Goal: Transaction & Acquisition: Purchase product/service

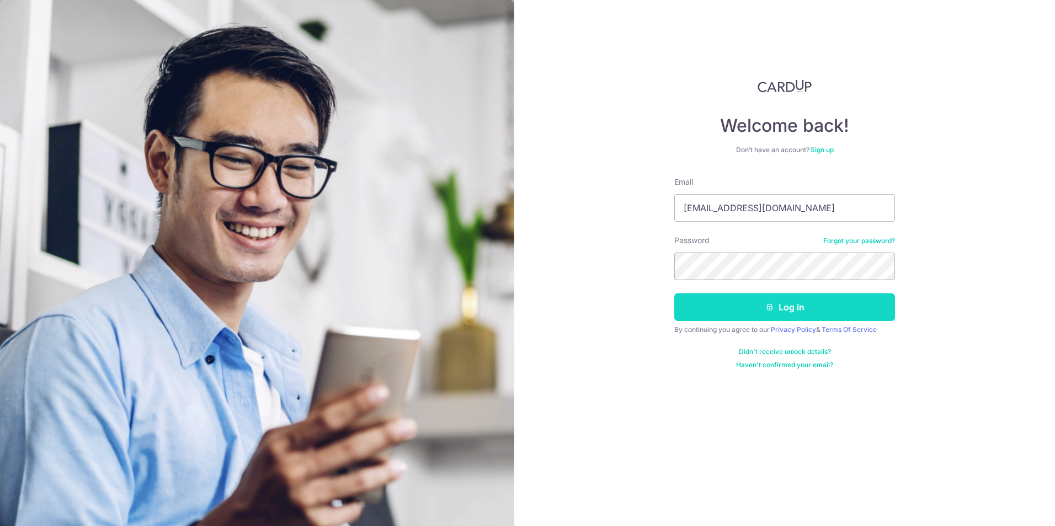
click at [786, 319] on button "Log in" at bounding box center [784, 308] width 221 height 28
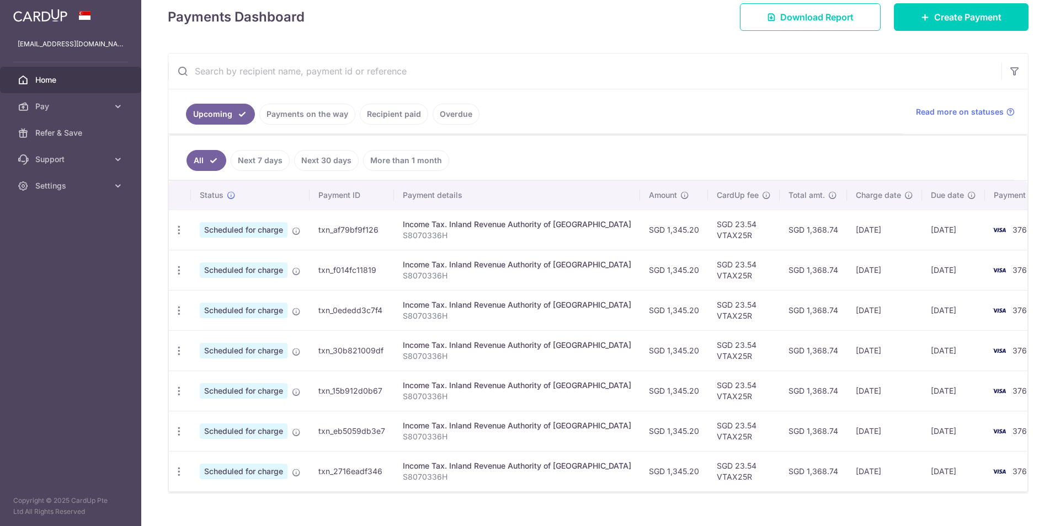
scroll to position [166, 0]
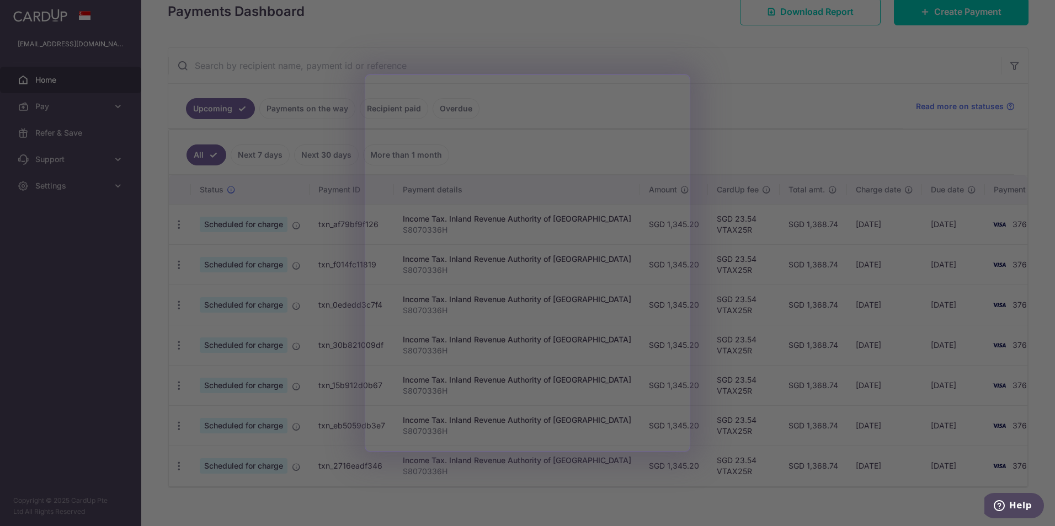
click at [469, 14] on div at bounding box center [532, 266] width 1065 height 532
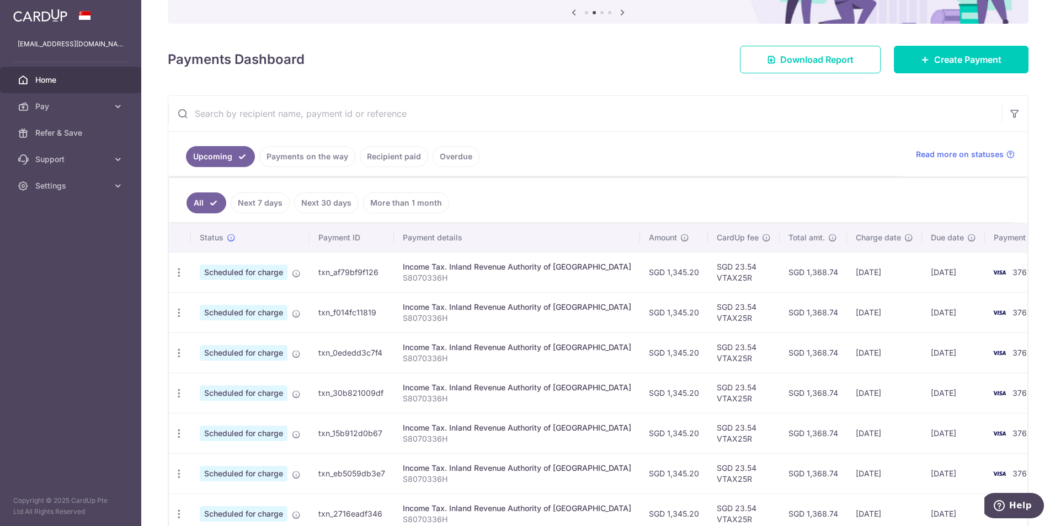
scroll to position [0, 0]
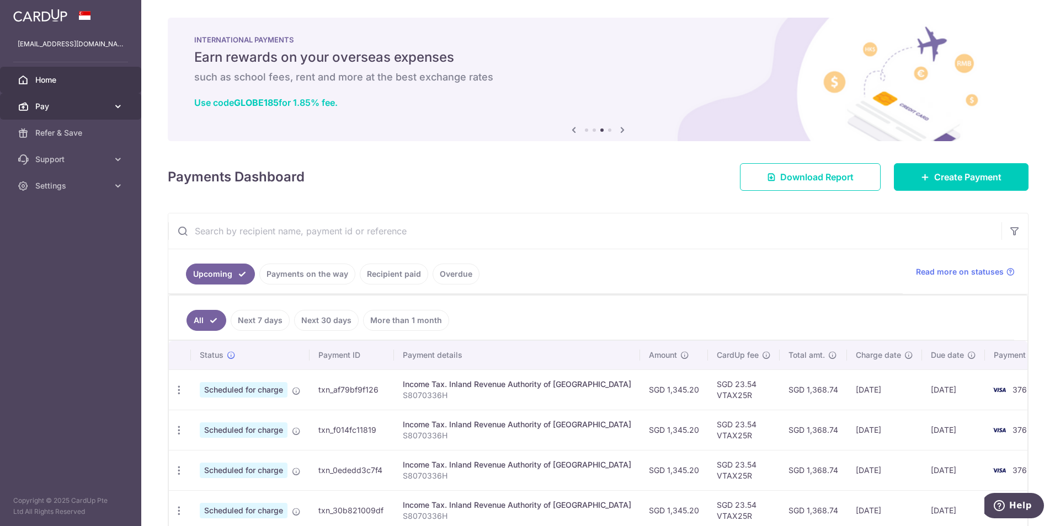
click at [99, 106] on span "Pay" at bounding box center [71, 106] width 73 height 11
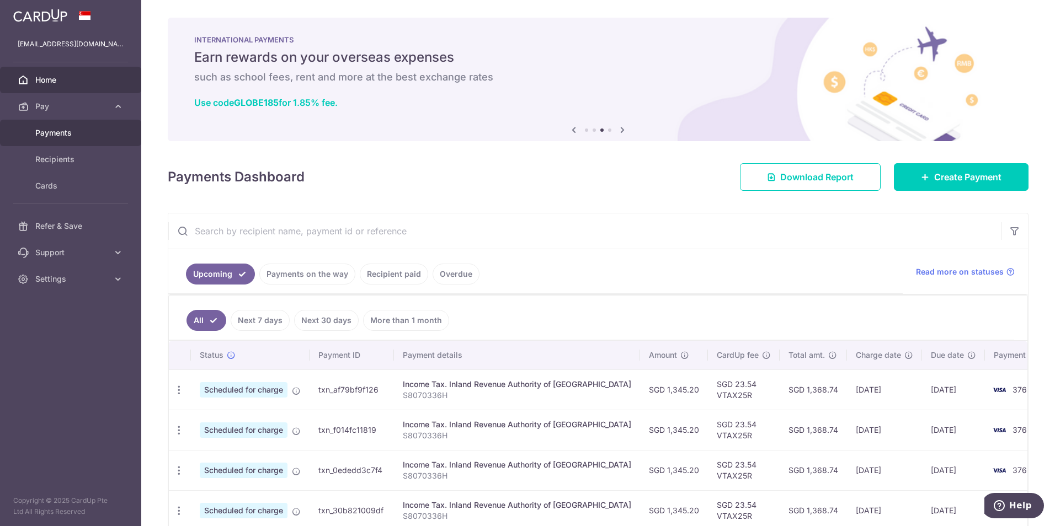
click at [78, 129] on span "Payments" at bounding box center [71, 132] width 73 height 11
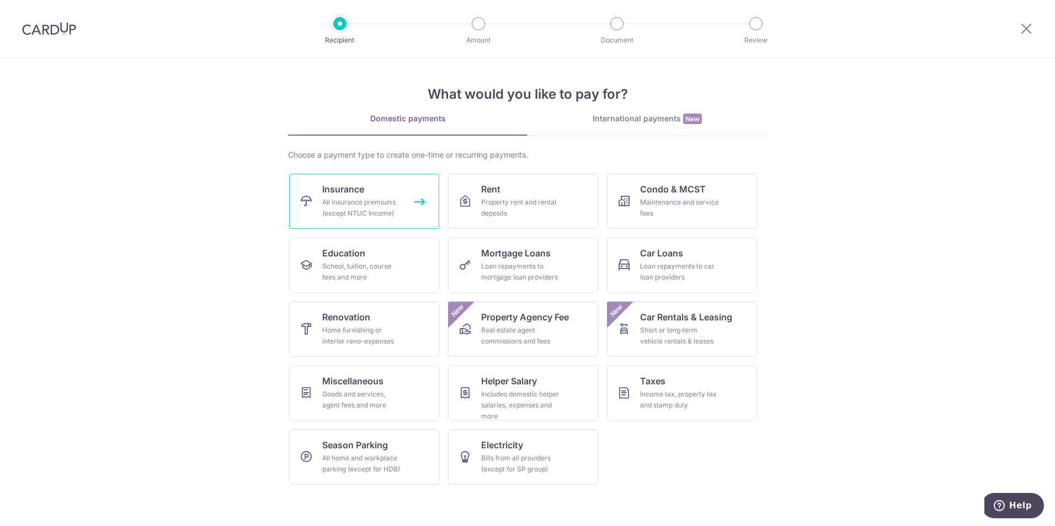
click at [337, 210] on div "All insurance premiums (except NTUC Income)" at bounding box center [361, 208] width 79 height 22
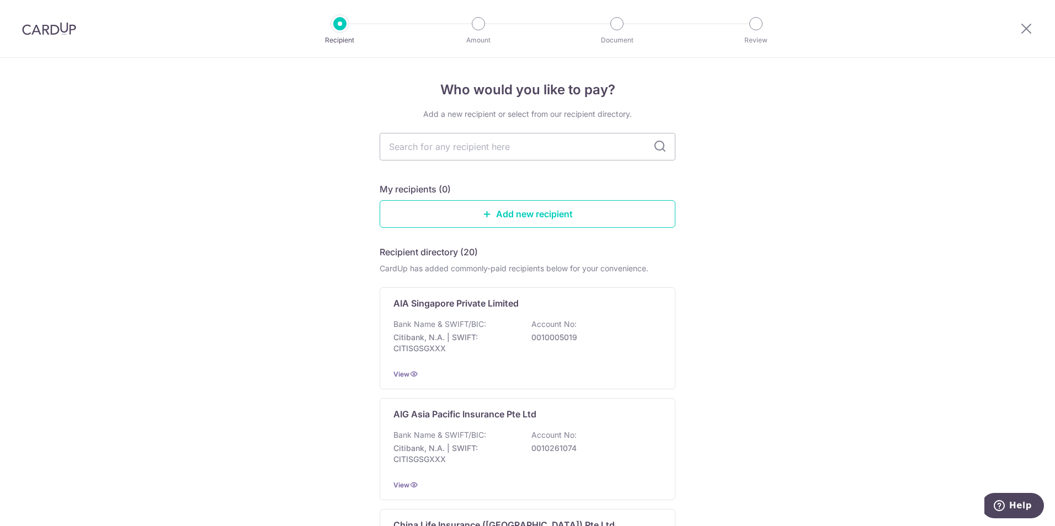
click at [653, 146] on icon at bounding box center [659, 146] width 13 height 13
click at [657, 145] on icon at bounding box center [659, 146] width 13 height 13
click at [515, 150] on input "text" at bounding box center [528, 147] width 296 height 28
type input "Great Eastern"
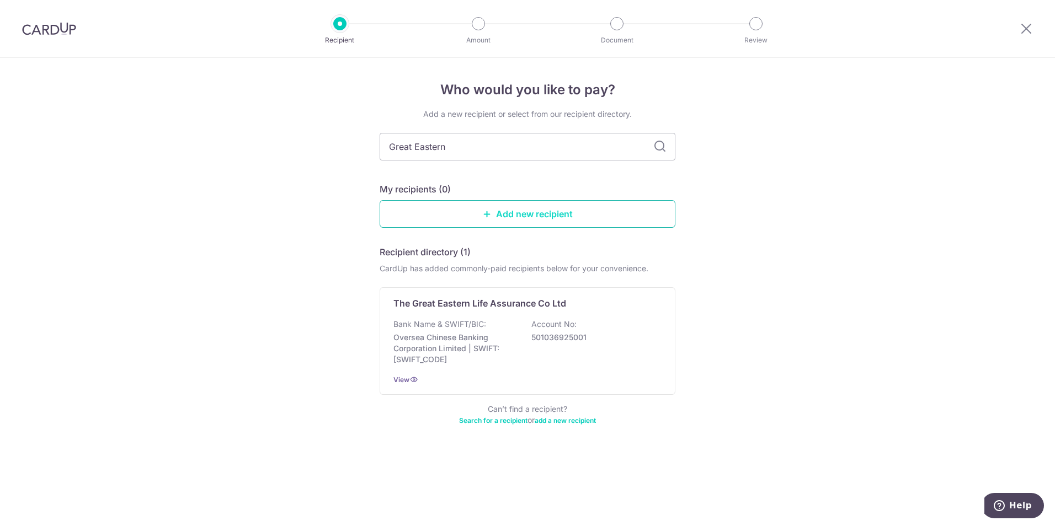
click at [488, 216] on icon at bounding box center [487, 214] width 9 height 9
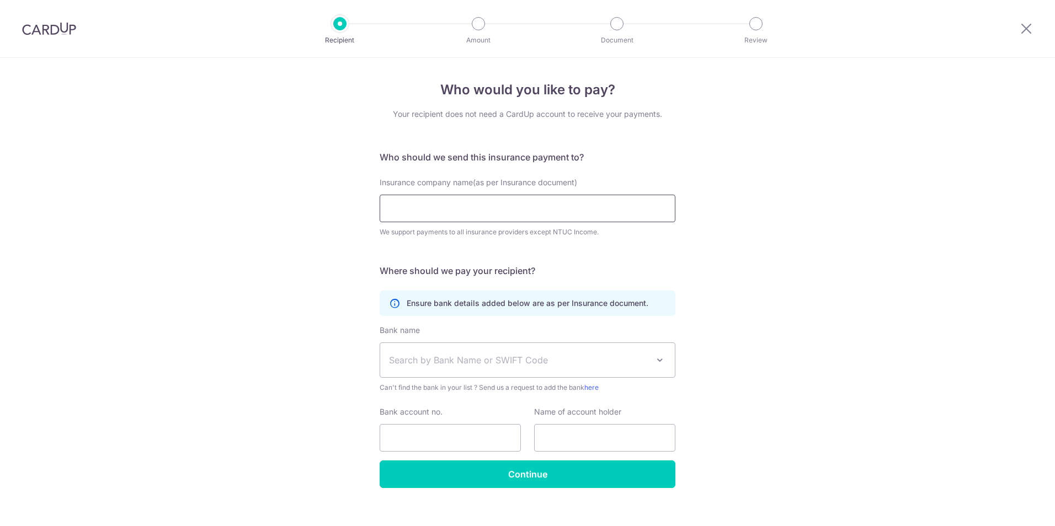
drag, startPoint x: 490, startPoint y: 215, endPoint x: 505, endPoint y: 214, distance: 14.9
click at [505, 214] on input "Insurance company name(as per Insurance document)" at bounding box center [528, 209] width 296 height 28
click at [674, 178] on div "Insurance company name(as per Insurance document) We support payments to all in…" at bounding box center [527, 207] width 309 height 61
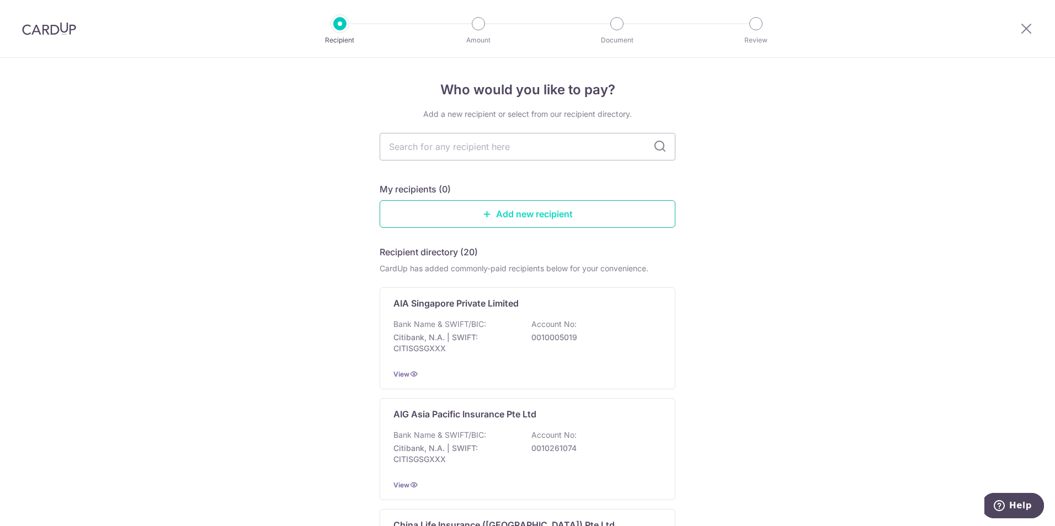
click at [506, 214] on link "Add new recipient" at bounding box center [528, 214] width 296 height 28
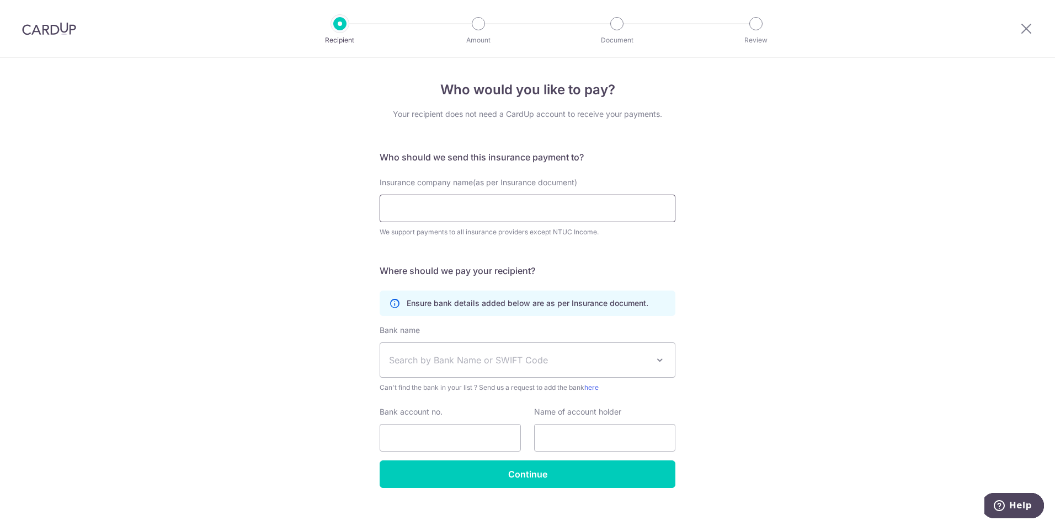
click at [474, 204] on input "Insurance company name(as per Insurance document)" at bounding box center [528, 209] width 296 height 28
type input "F"
type input "="
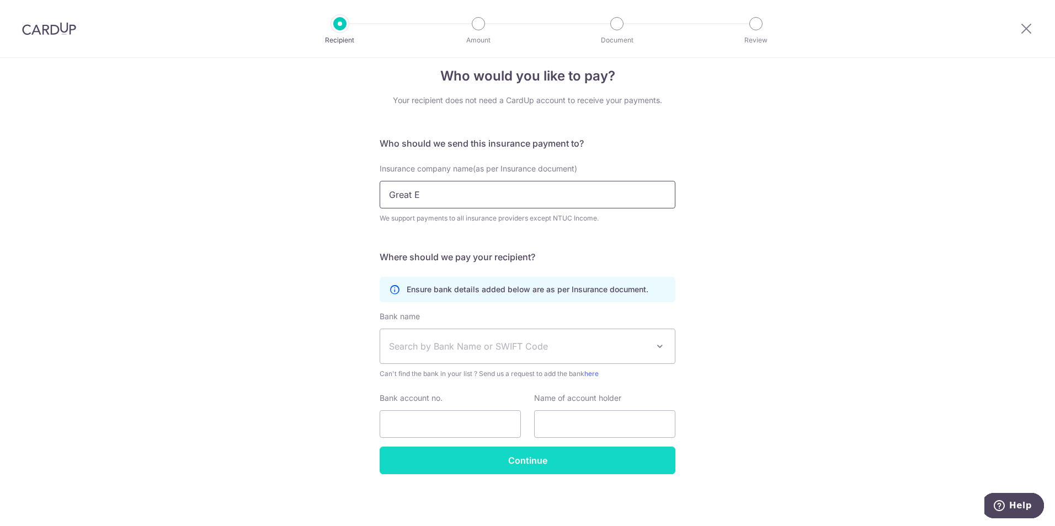
type input "Great E"
click at [537, 451] on input "Continue" at bounding box center [528, 461] width 296 height 28
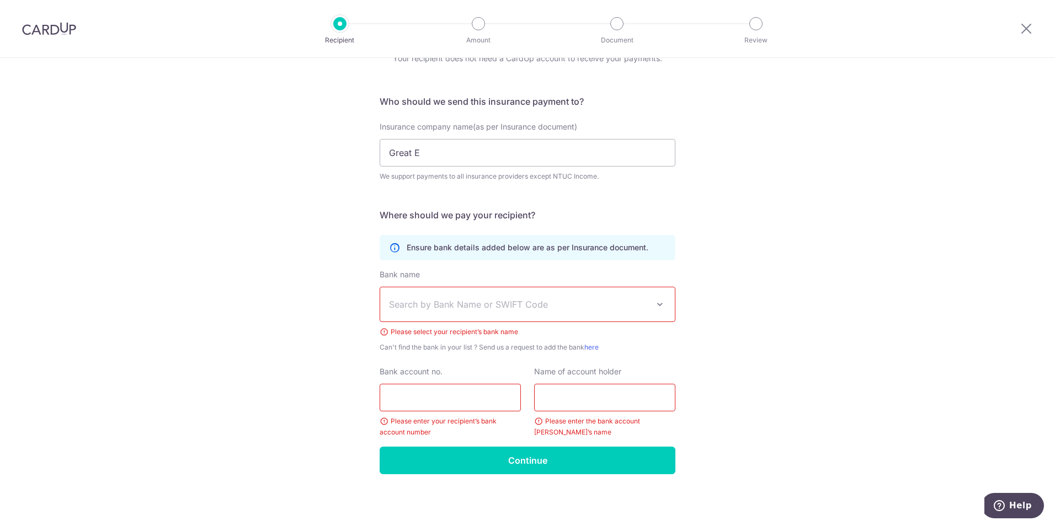
click at [337, 33] on div "Recipient Amount Document Review" at bounding box center [547, 28] width 473 height 57
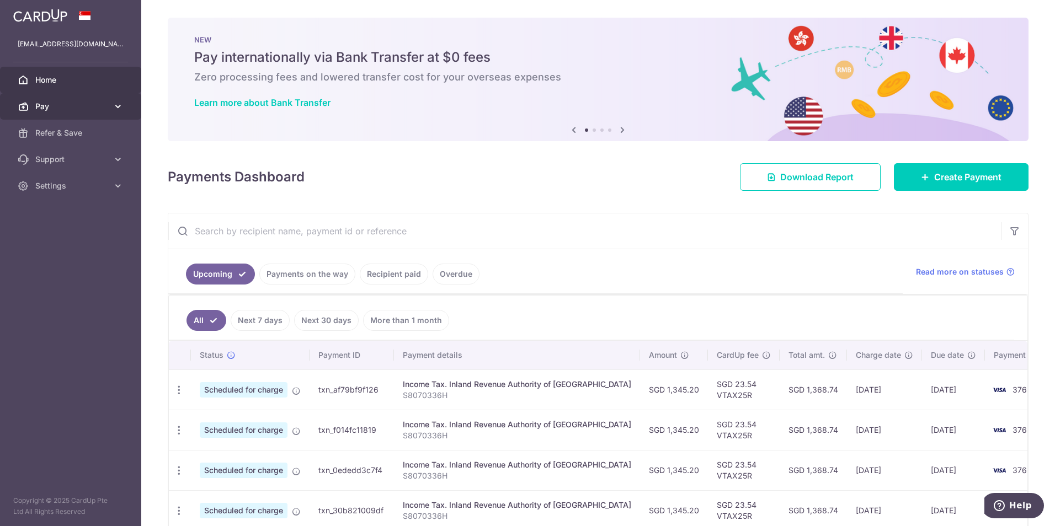
click at [78, 108] on span "Pay" at bounding box center [71, 106] width 73 height 11
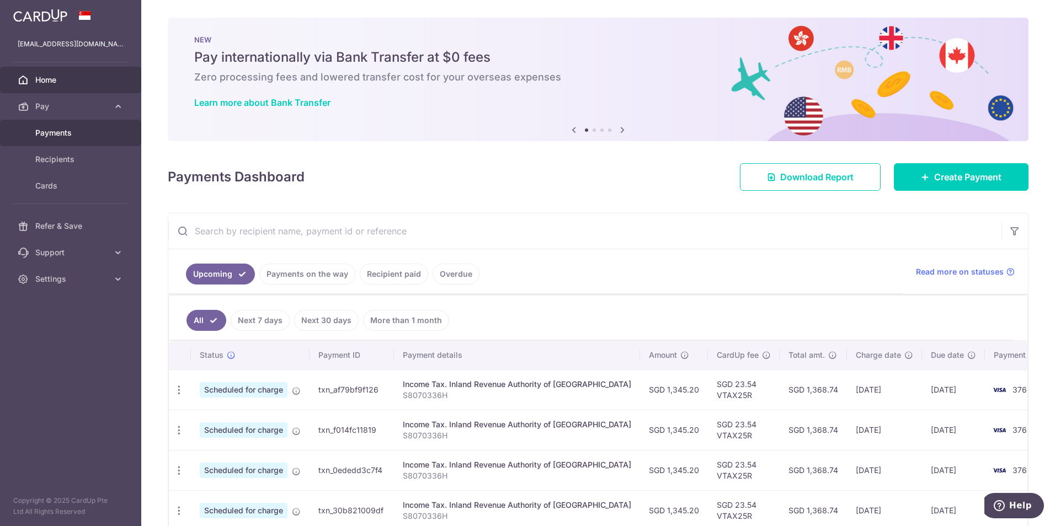
click at [72, 137] on span "Payments" at bounding box center [71, 132] width 73 height 11
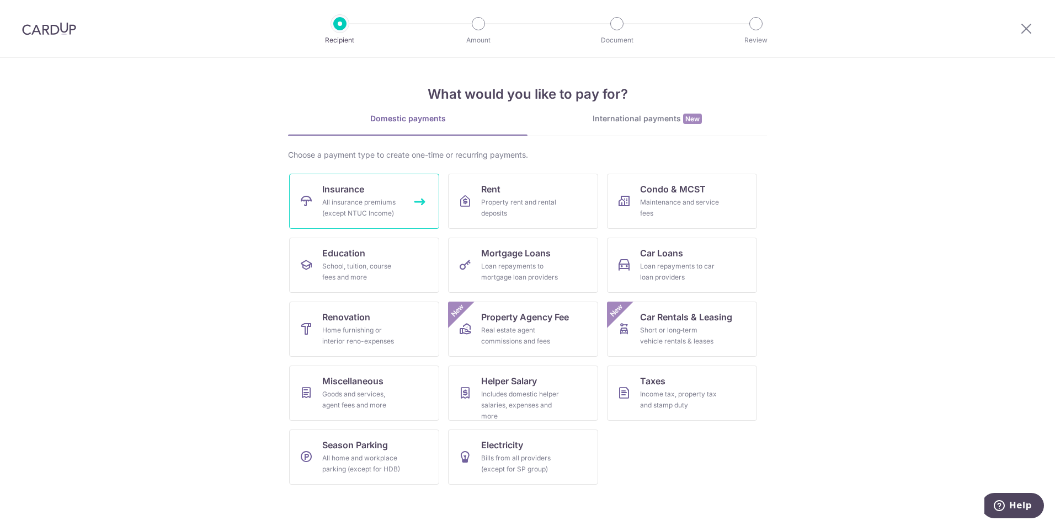
click at [332, 190] on span "Insurance" at bounding box center [343, 189] width 42 height 13
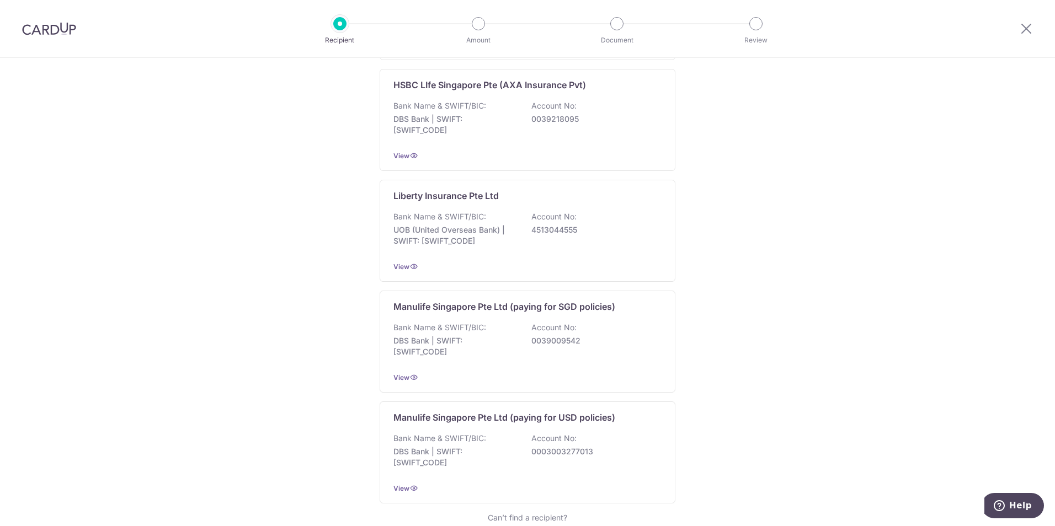
scroll to position [980, 0]
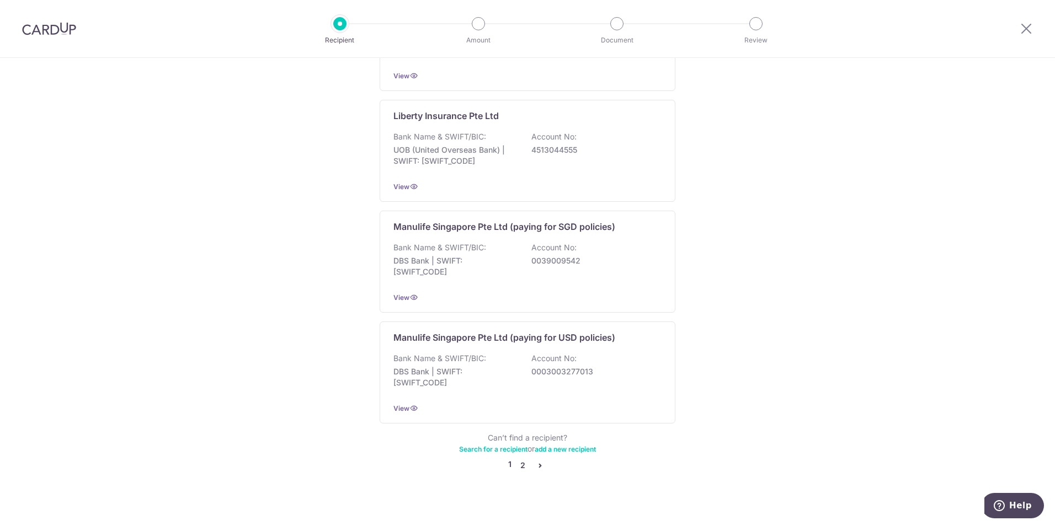
click at [523, 459] on link "2" at bounding box center [522, 465] width 13 height 13
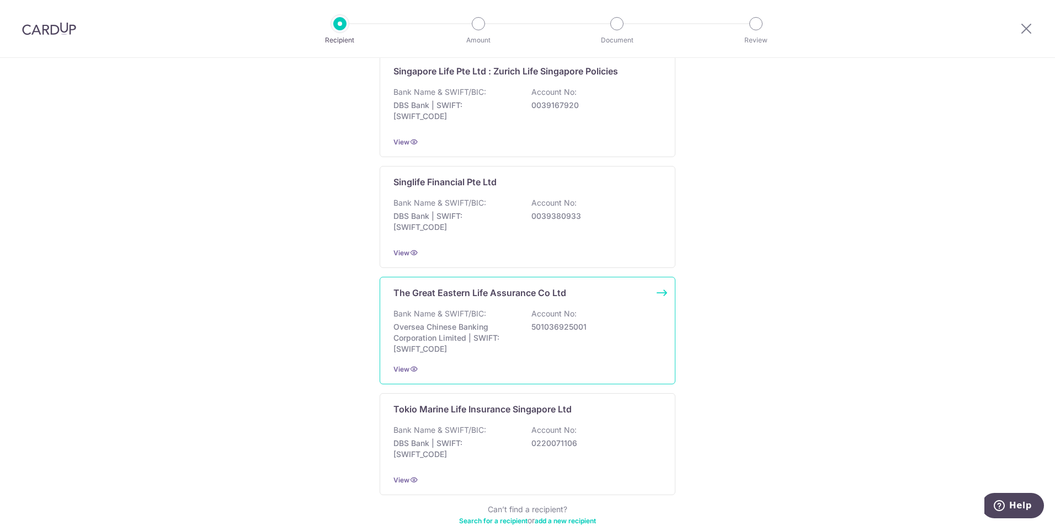
scroll to position [938, 0]
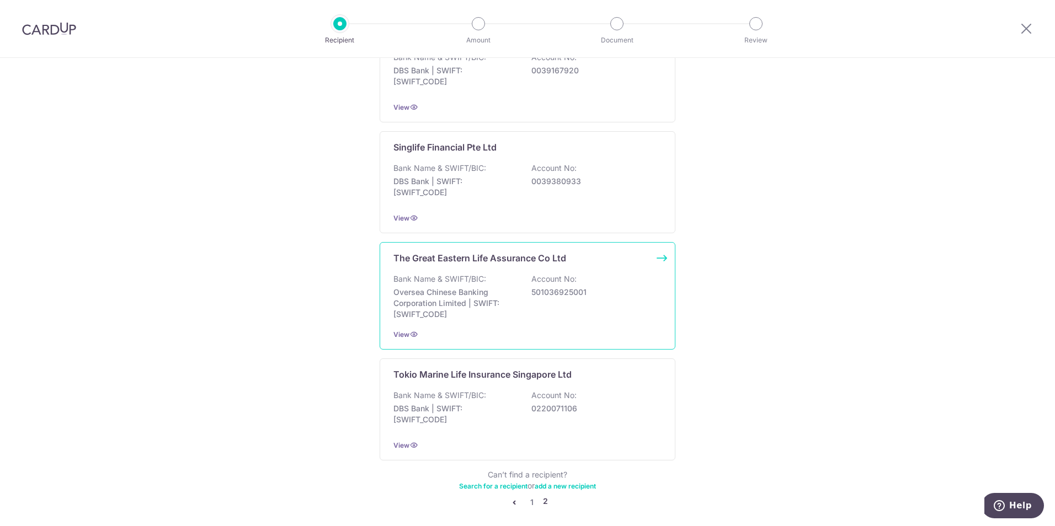
click at [495, 291] on p "Oversea Chinese Banking Corporation Limited | SWIFT: OCBCSGSGXXX" at bounding box center [455, 303] width 124 height 33
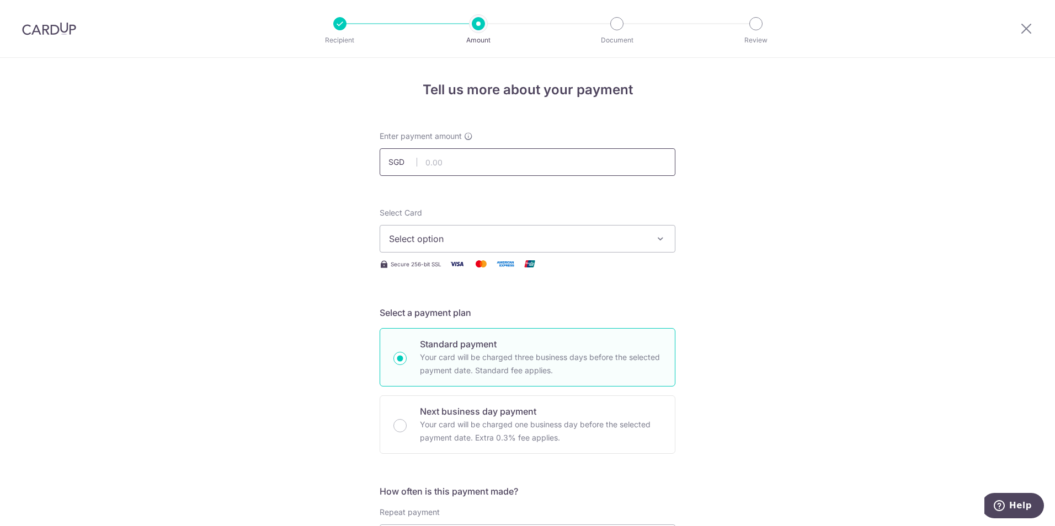
click at [511, 167] on input "text" at bounding box center [528, 162] width 296 height 28
type input "742.50"
click at [488, 244] on span "Select option" at bounding box center [517, 238] width 257 height 13
click at [451, 271] on span "Add credit card" at bounding box center [537, 269] width 257 height 11
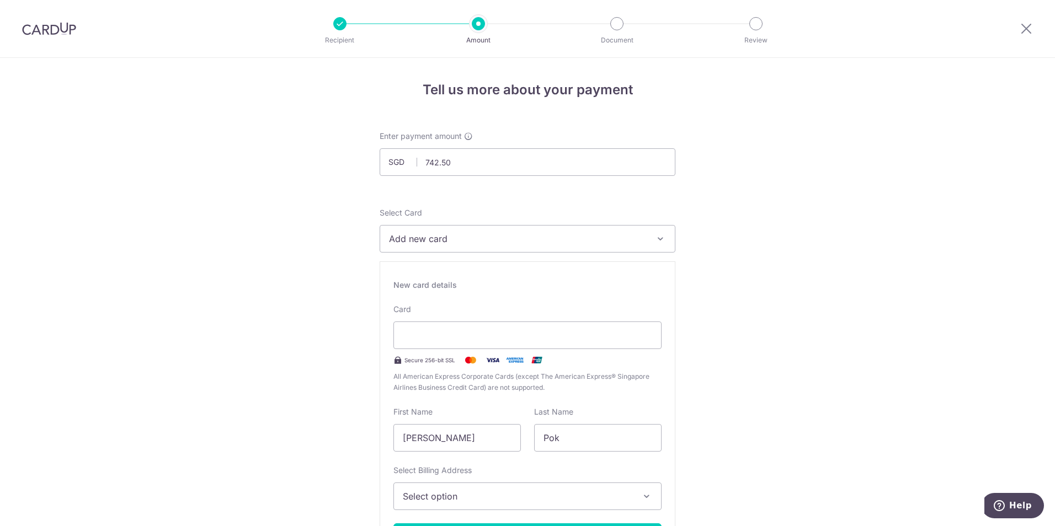
click at [630, 244] on span "Add new card" at bounding box center [517, 238] width 257 height 13
click at [435, 321] on span "**** 3762" at bounding box center [436, 317] width 42 height 13
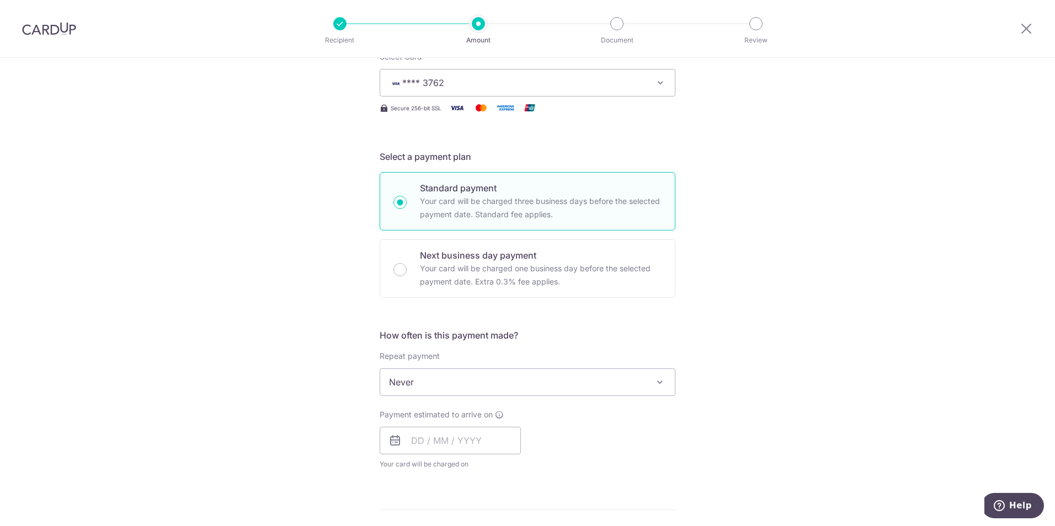
scroll to position [166, 0]
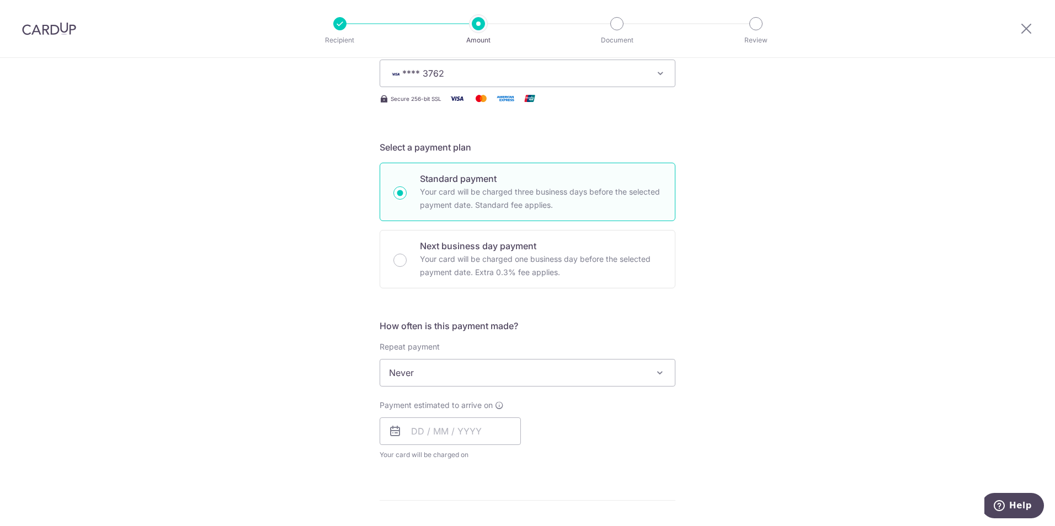
click at [486, 379] on span "Never" at bounding box center [527, 373] width 295 height 26
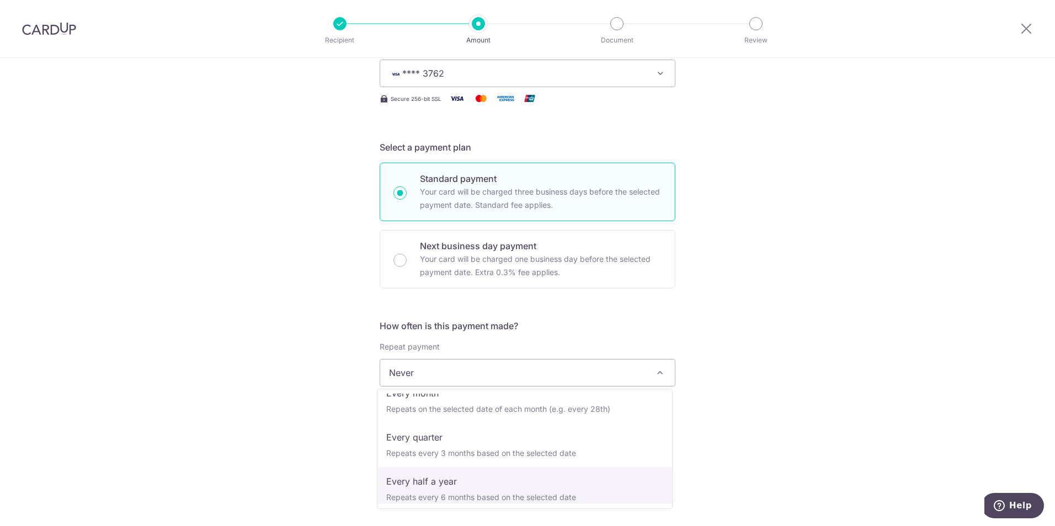
scroll to position [0, 0]
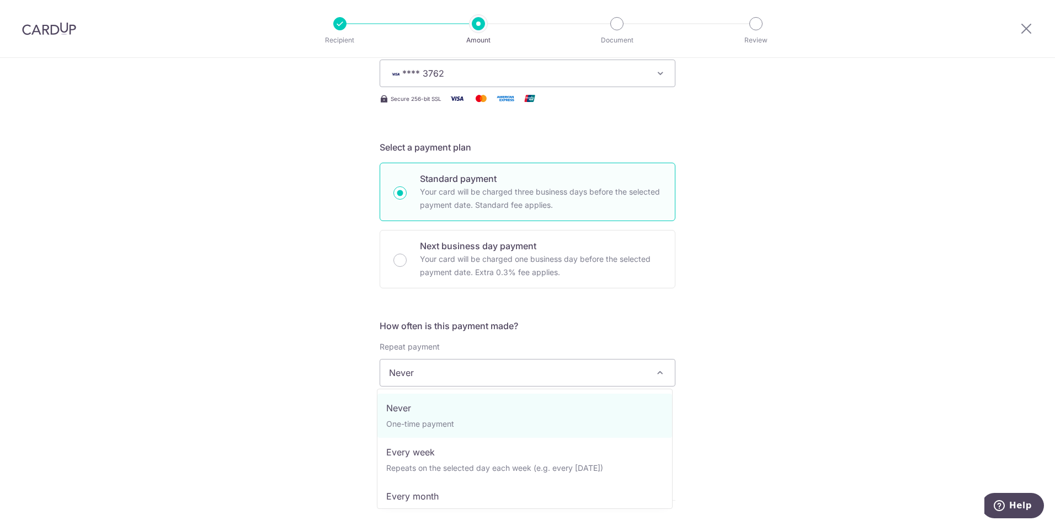
click at [500, 380] on span "Never" at bounding box center [527, 373] width 295 height 26
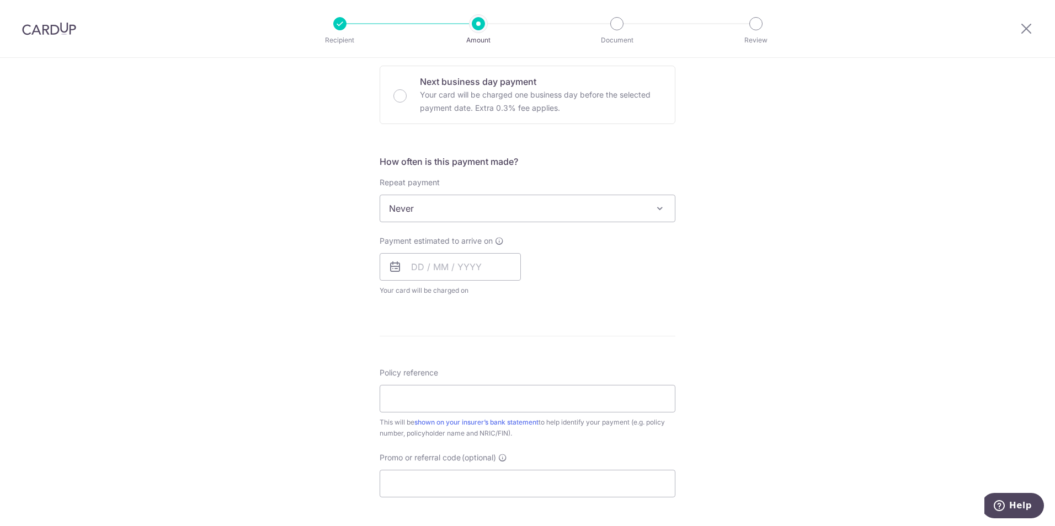
scroll to position [331, 0]
click at [423, 269] on input "text" at bounding box center [450, 266] width 141 height 28
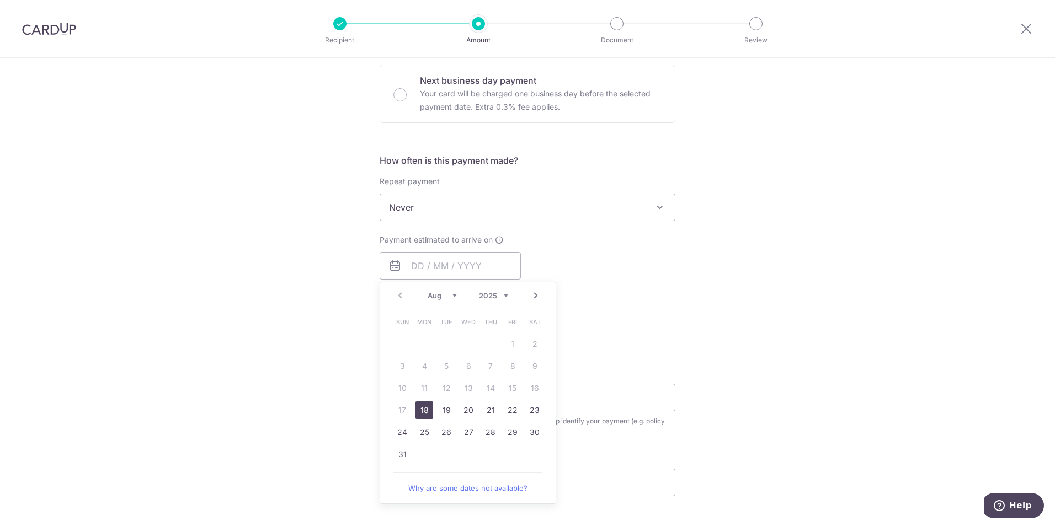
click at [424, 414] on link "18" at bounding box center [424, 411] width 18 height 18
type input "[DATE]"
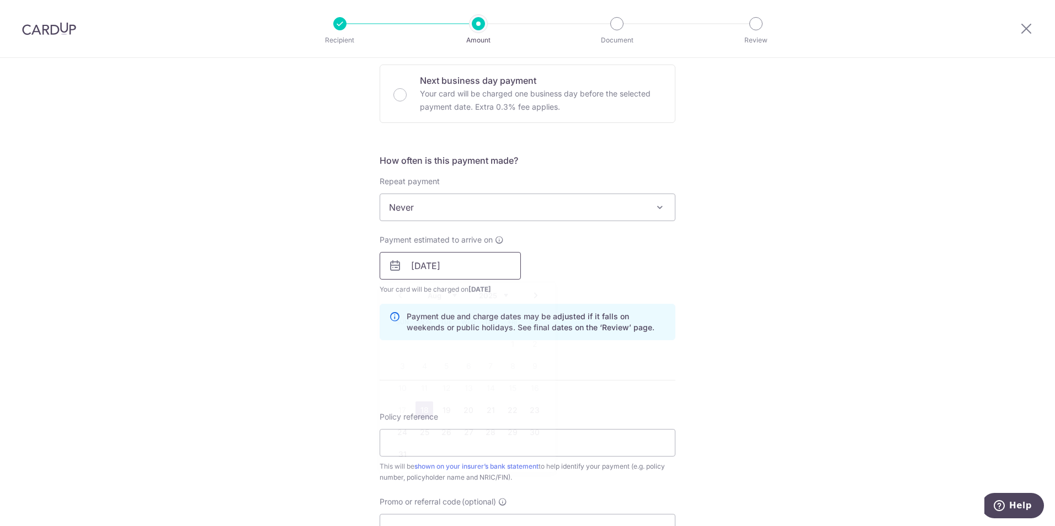
click at [488, 260] on input "[DATE]" at bounding box center [450, 266] width 141 height 28
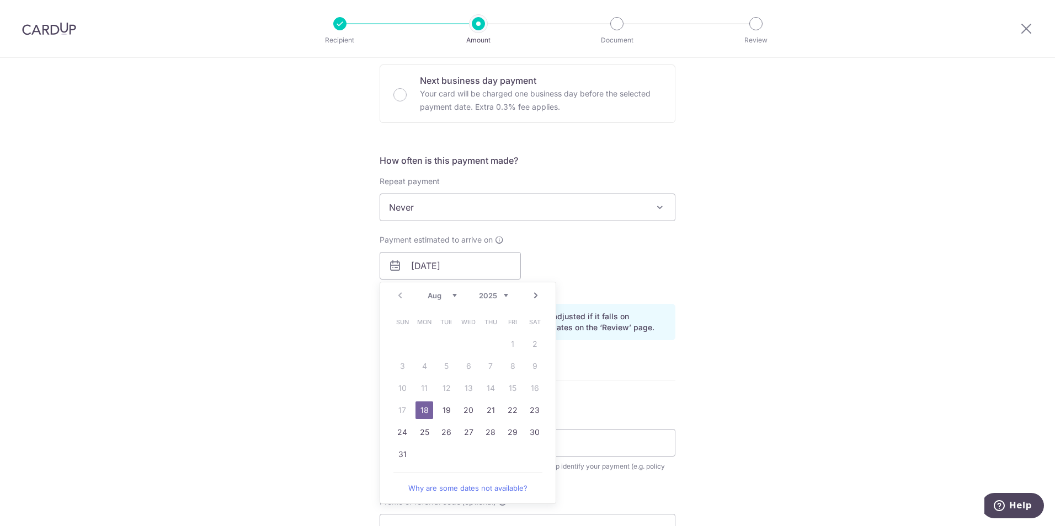
click at [424, 412] on link "18" at bounding box center [424, 411] width 18 height 18
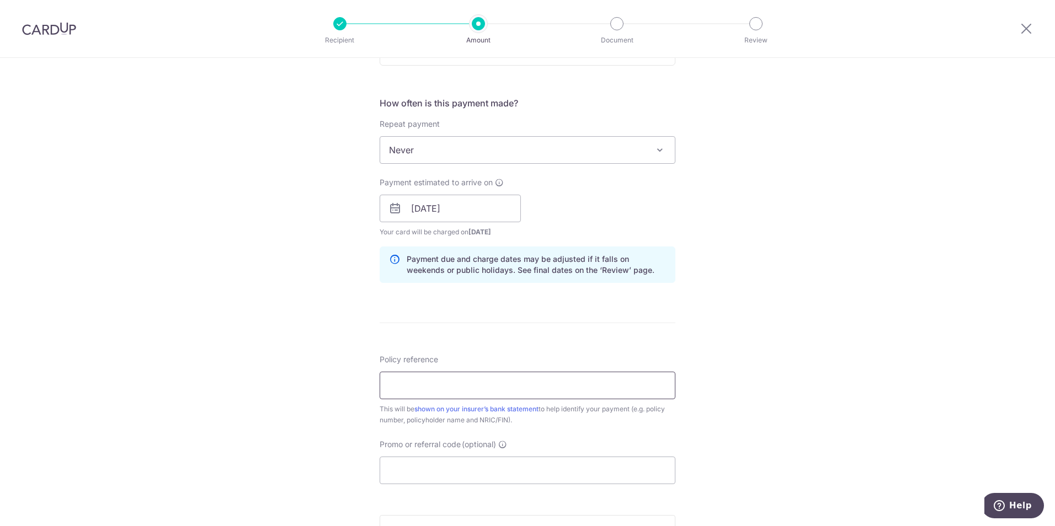
scroll to position [386, 0]
click at [541, 397] on input "Policy reference" at bounding box center [528, 388] width 296 height 28
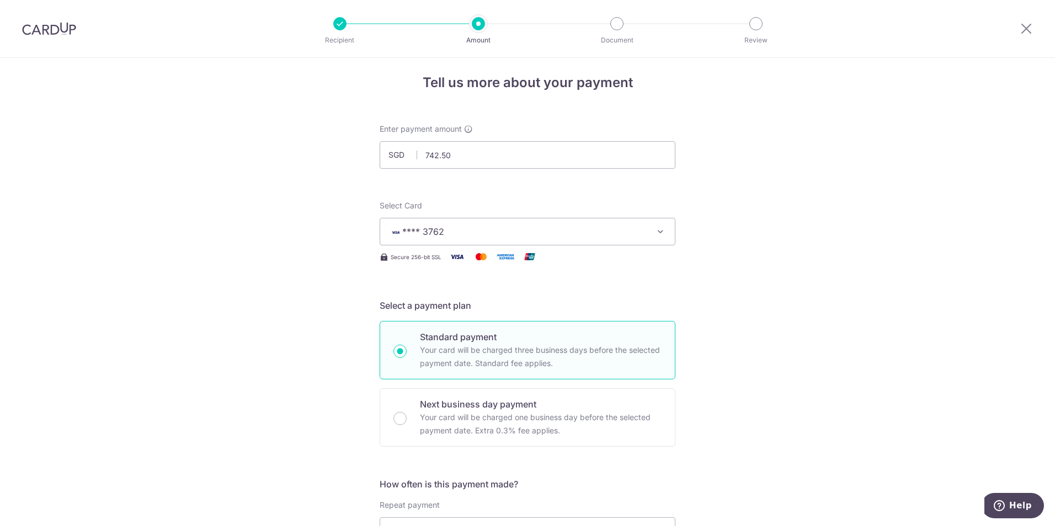
scroll to position [0, 0]
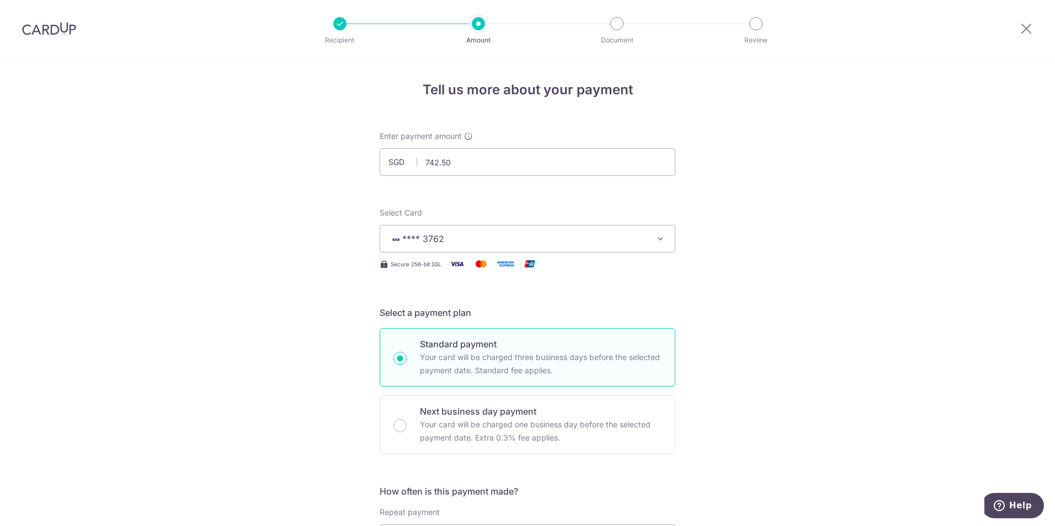
type input "0015655363"
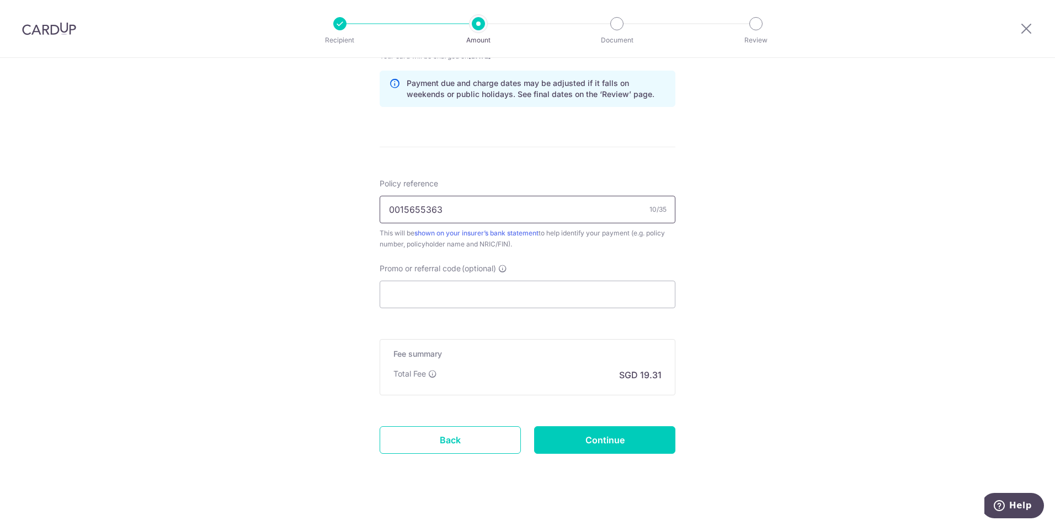
scroll to position [575, 0]
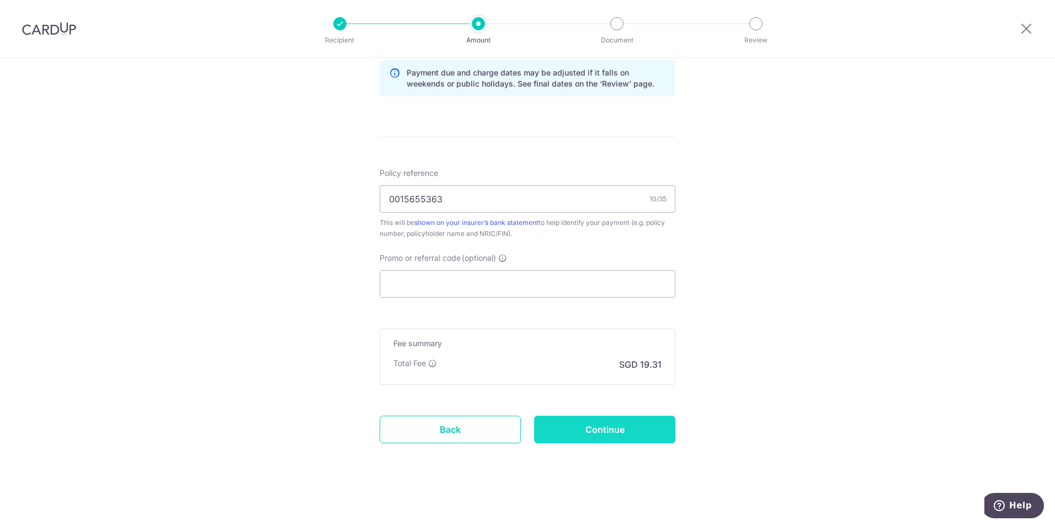
click at [604, 430] on input "Continue" at bounding box center [604, 430] width 141 height 28
type input "Create Schedule"
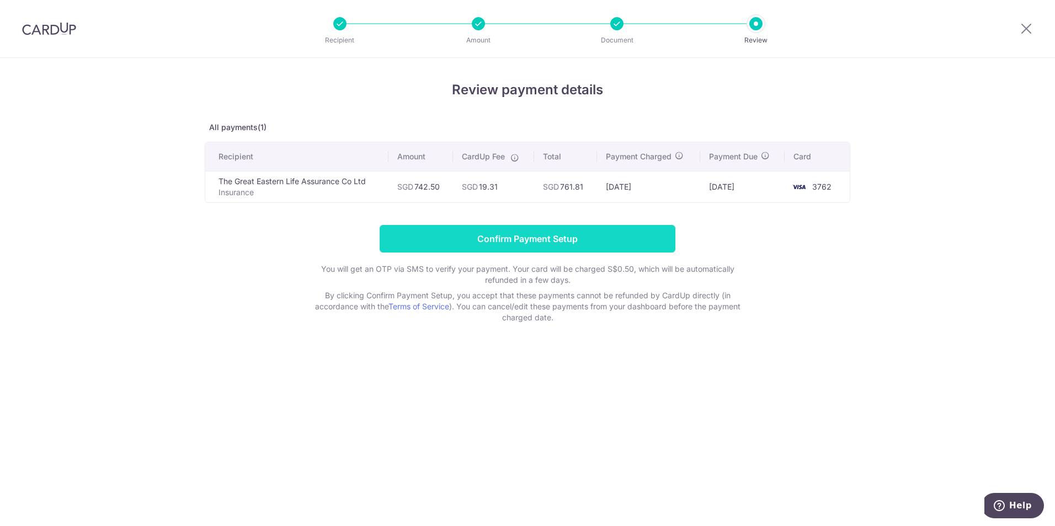
click at [534, 237] on input "Confirm Payment Setup" at bounding box center [528, 239] width 296 height 28
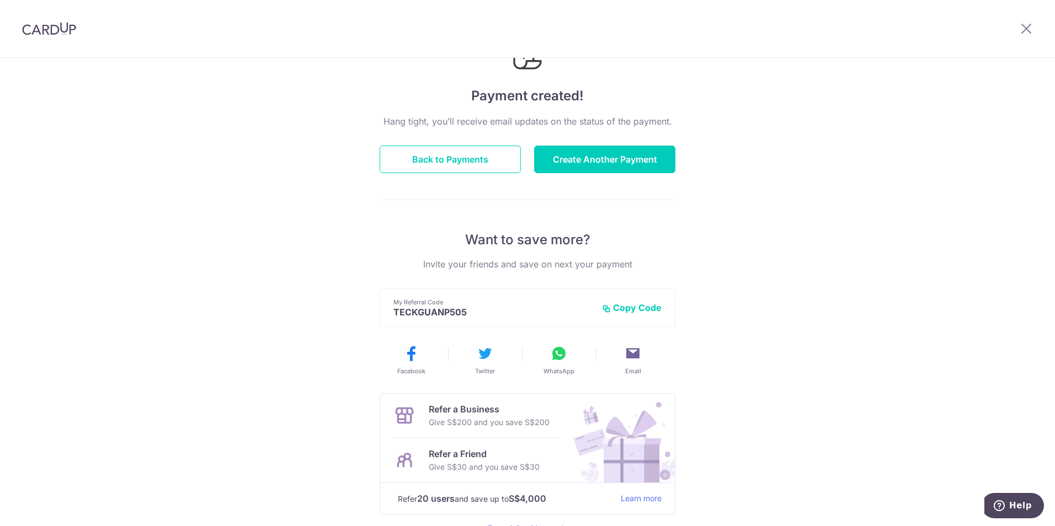
scroll to position [10, 0]
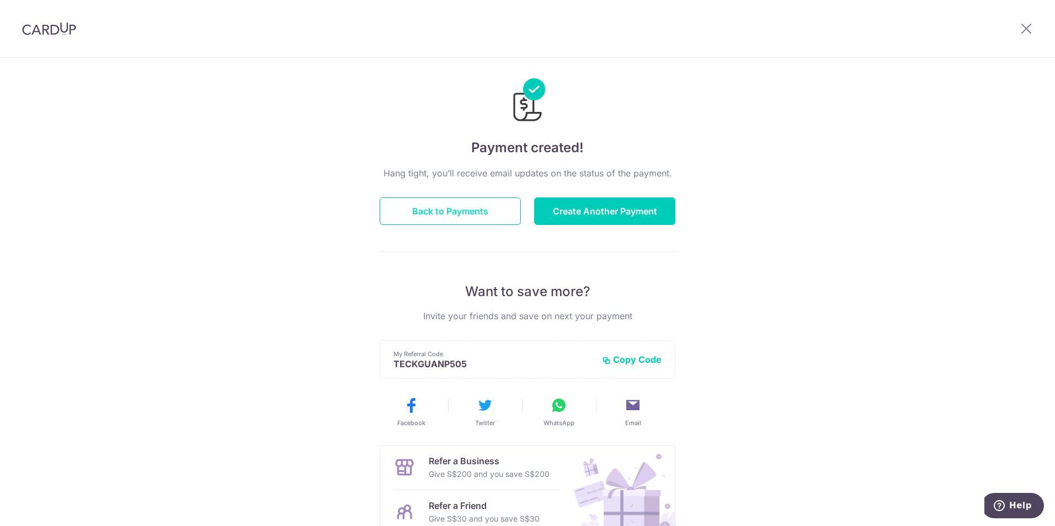
click at [470, 206] on button "Back to Payments" at bounding box center [450, 212] width 141 height 28
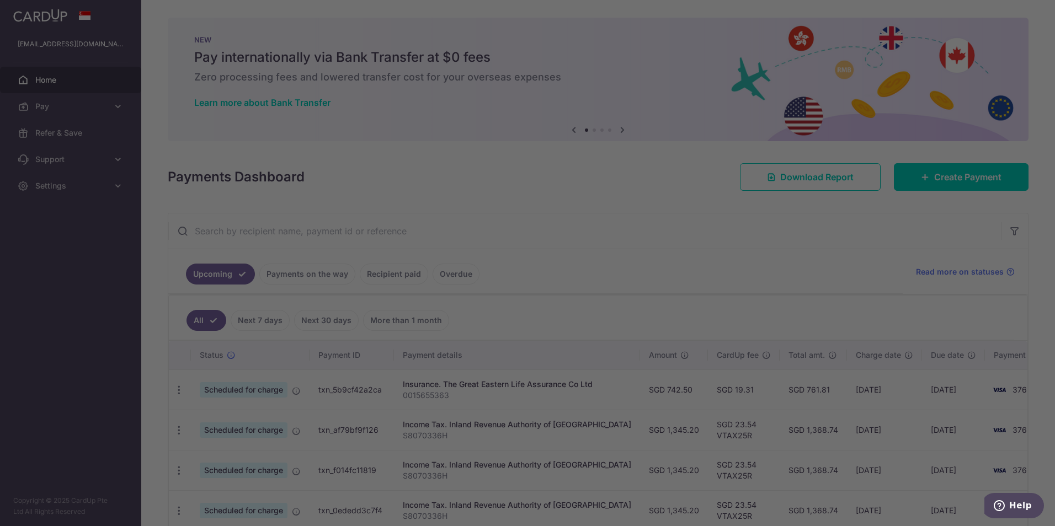
click at [91, 108] on div at bounding box center [532, 266] width 1065 height 532
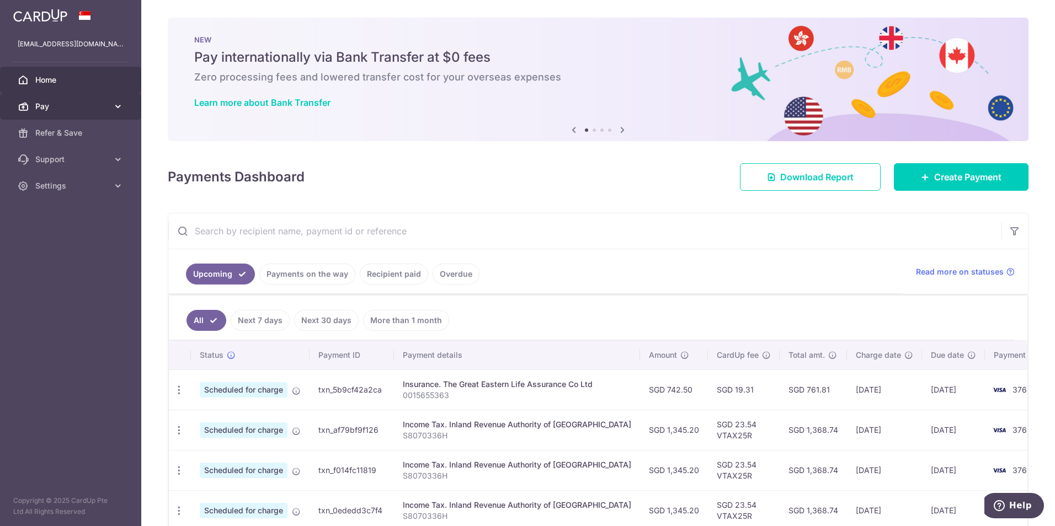
click at [82, 105] on span "Pay" at bounding box center [71, 106] width 73 height 11
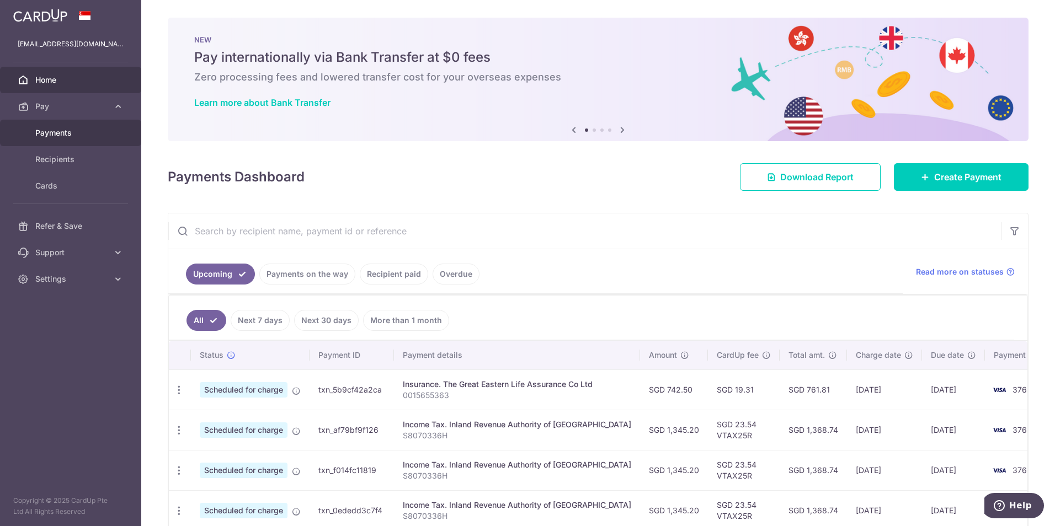
click at [66, 138] on span "Payments" at bounding box center [71, 132] width 73 height 11
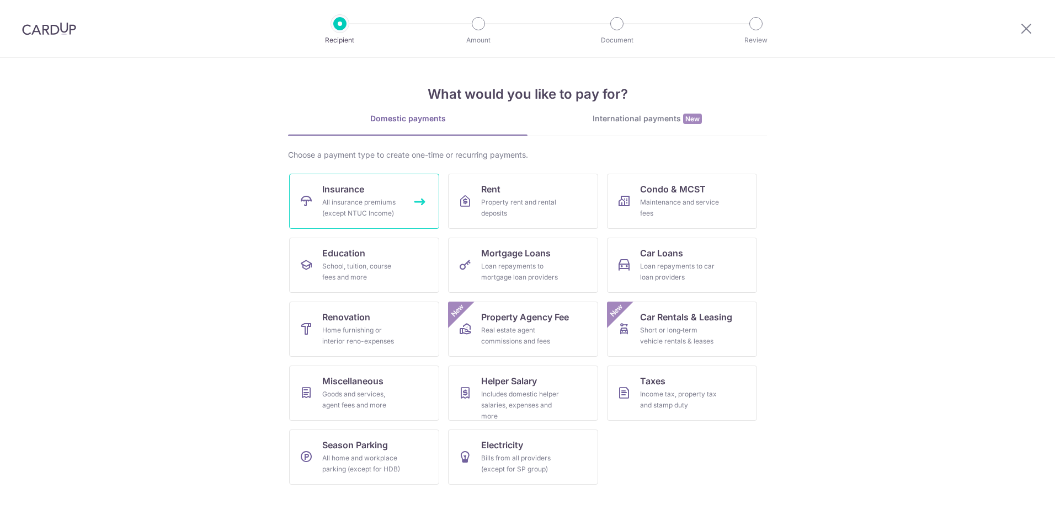
click at [374, 210] on div "All insurance premiums (except NTUC Income)" at bounding box center [361, 208] width 79 height 22
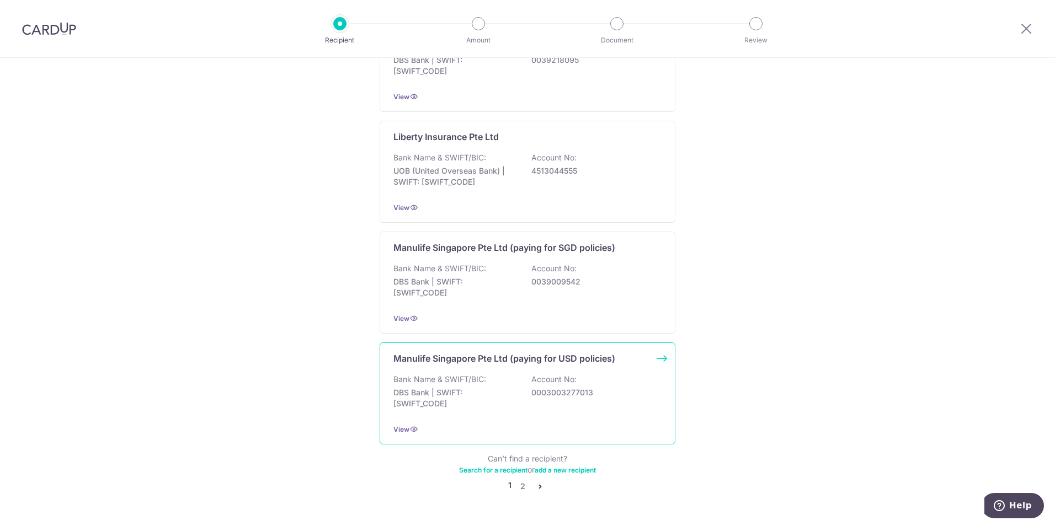
scroll to position [980, 0]
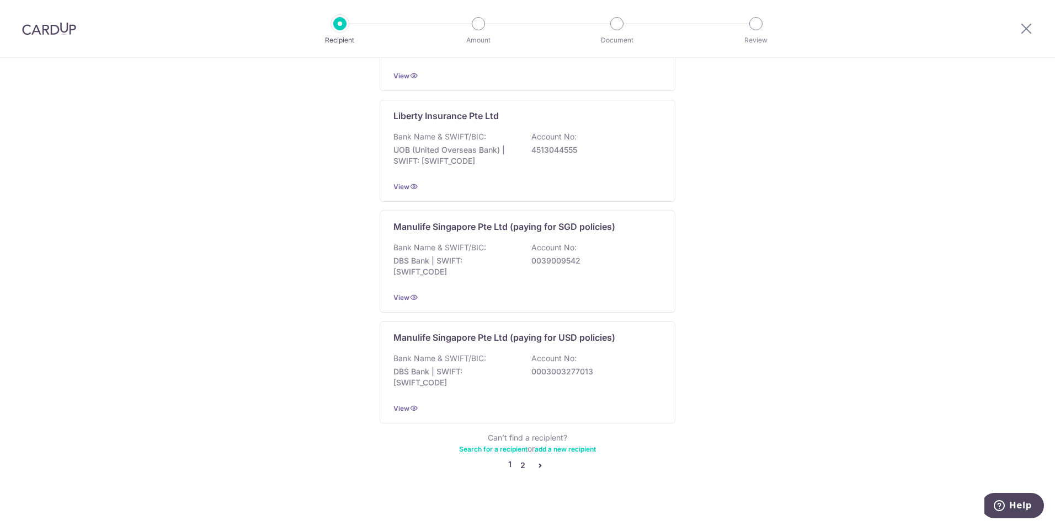
click at [518, 459] on link "2" at bounding box center [522, 465] width 13 height 13
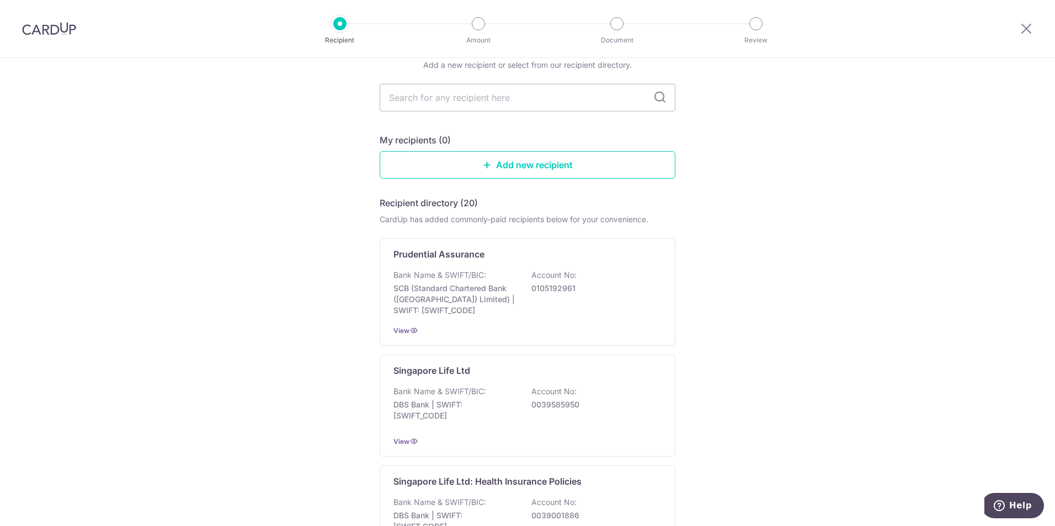
scroll to position [0, 0]
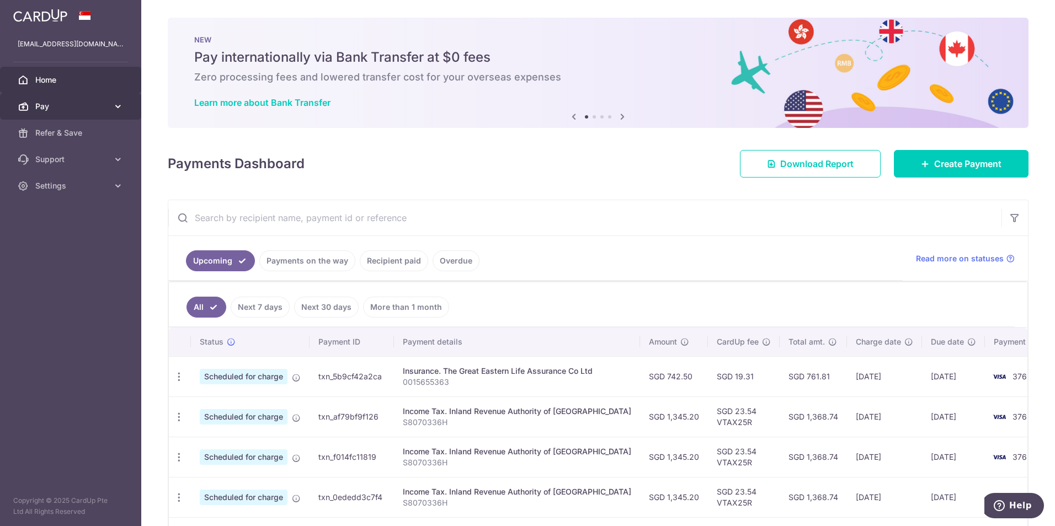
click at [86, 105] on span "Pay" at bounding box center [71, 106] width 73 height 11
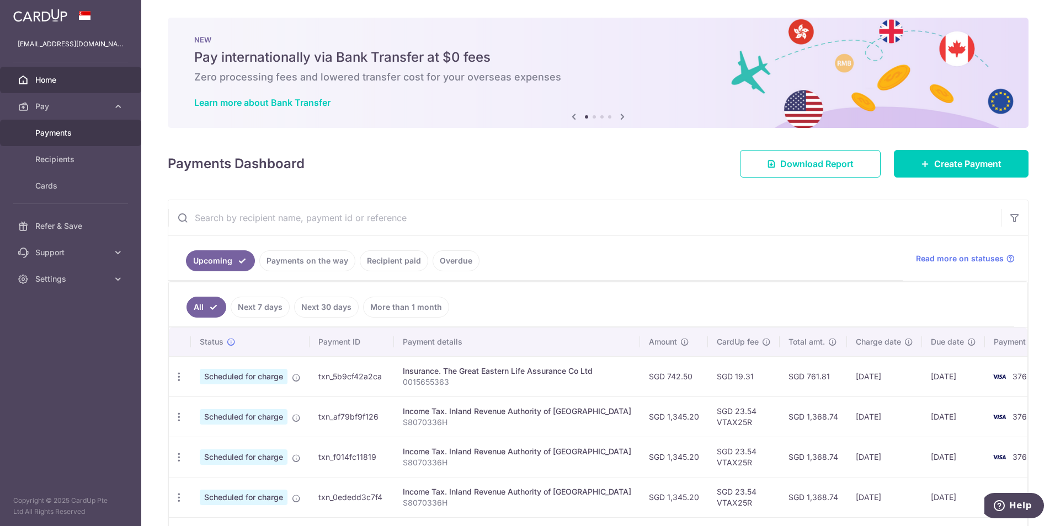
click at [73, 137] on span "Payments" at bounding box center [71, 132] width 73 height 11
